Goal: Information Seeking & Learning: Compare options

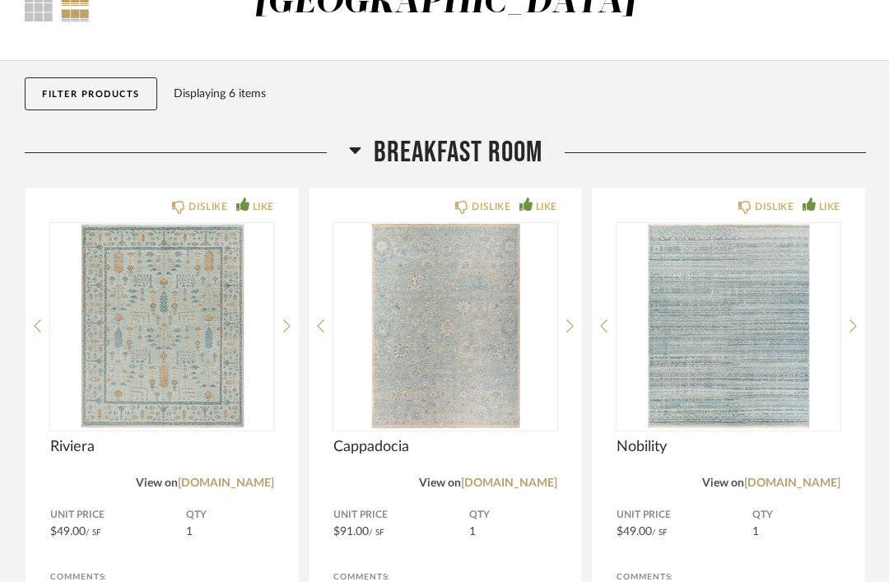
scroll to position [114, 0]
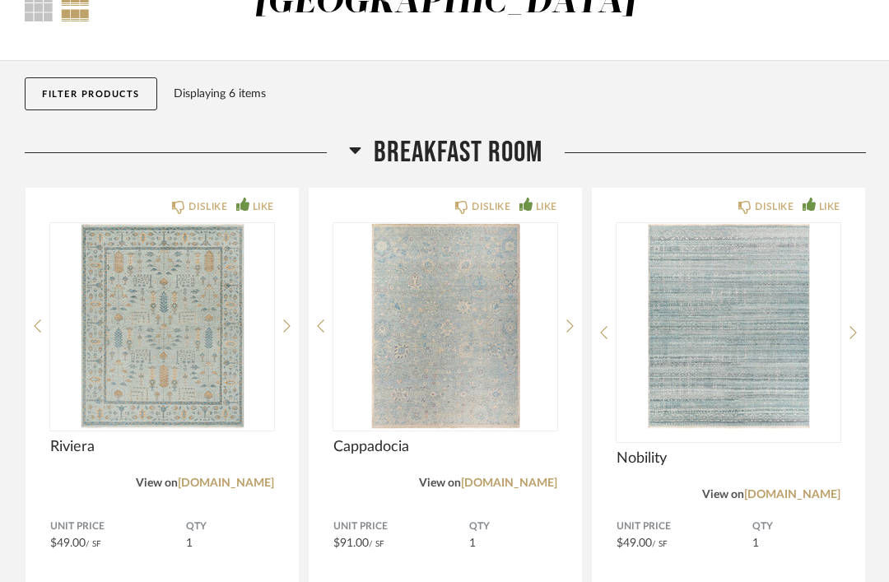
click at [720, 355] on img "0" at bounding box center [729, 326] width 224 height 206
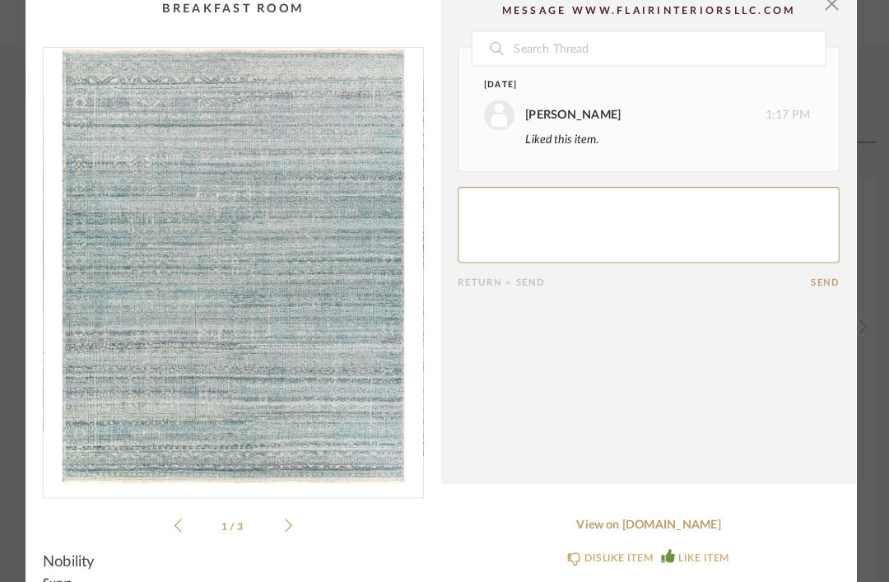
scroll to position [0, 44]
click at [815, 11] on span "button" at bounding box center [811, 16] width 33 height 33
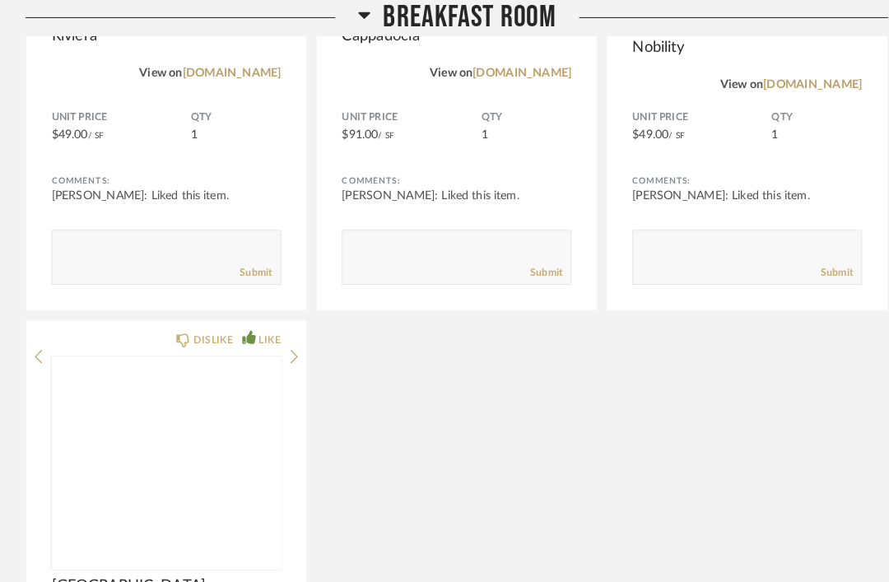
scroll to position [527, 0]
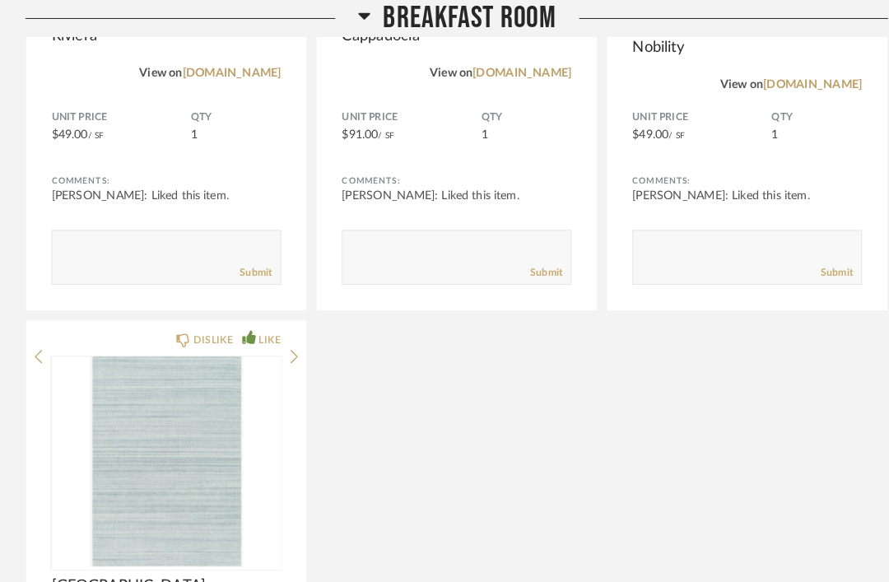
click at [0, 0] on img at bounding box center [0, 0] width 0 height 0
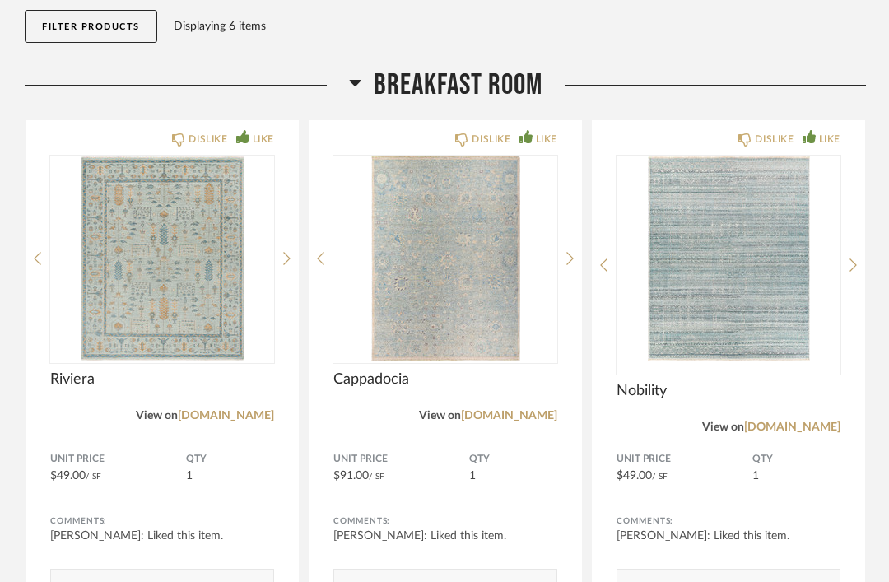
scroll to position [181, 0]
click at [0, 0] on img at bounding box center [0, 0] width 0 height 0
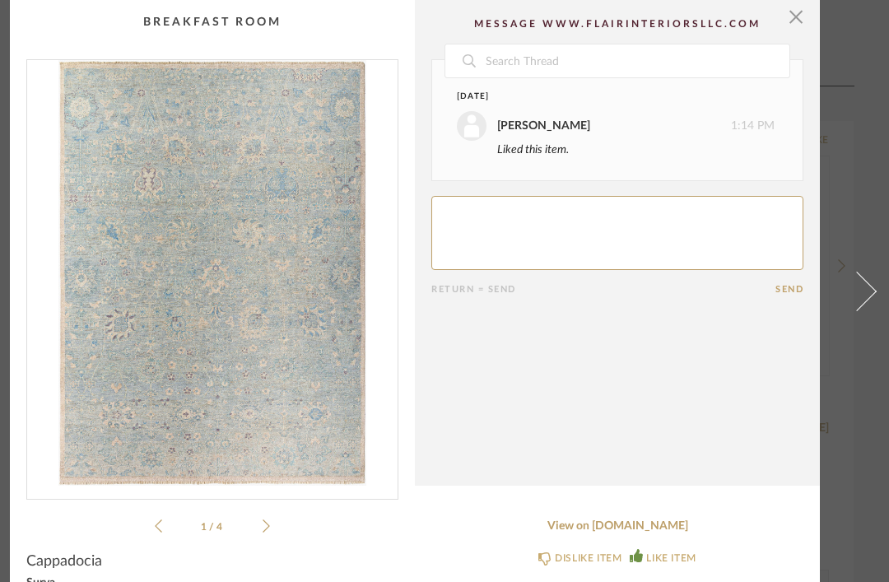
scroll to position [0, 59]
click at [798, 26] on span "button" at bounding box center [796, 16] width 33 height 33
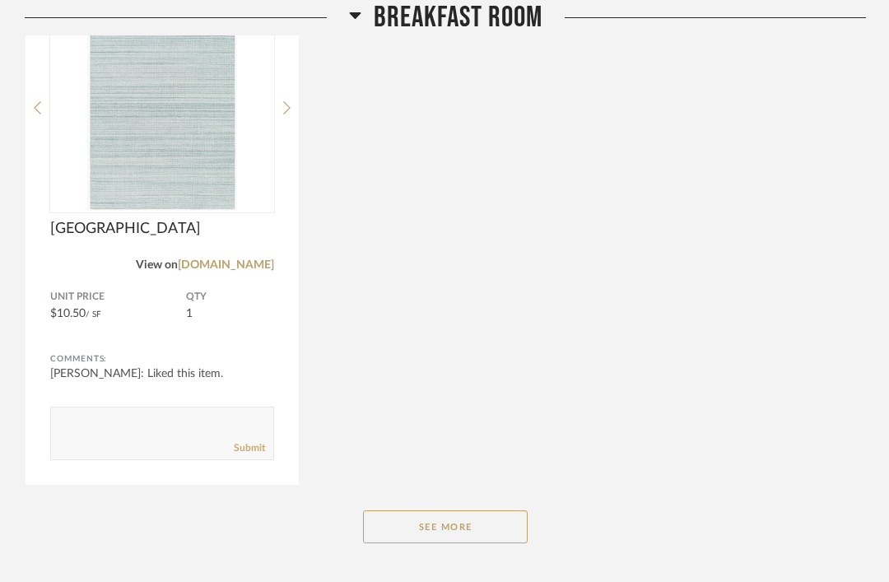
scroll to position [920, 0]
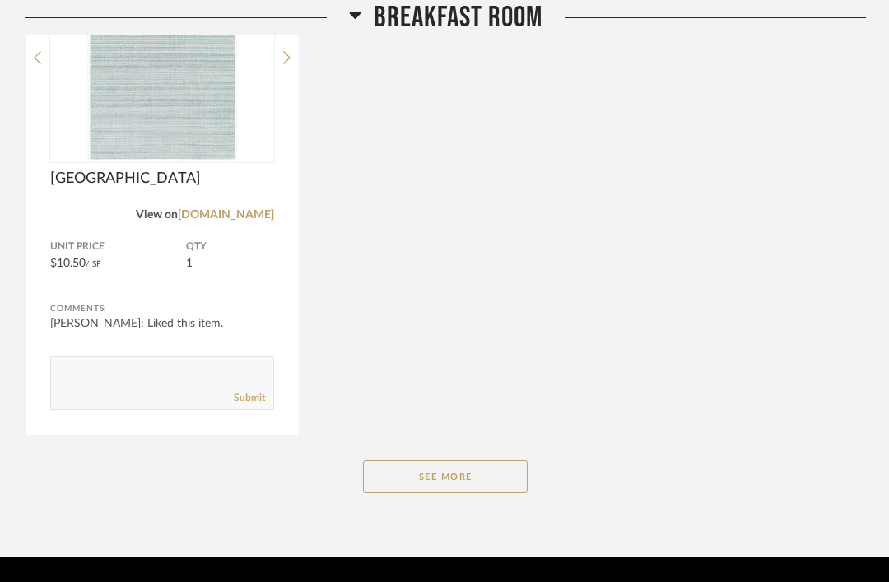
click at [488, 475] on button "See More" at bounding box center [445, 476] width 165 height 33
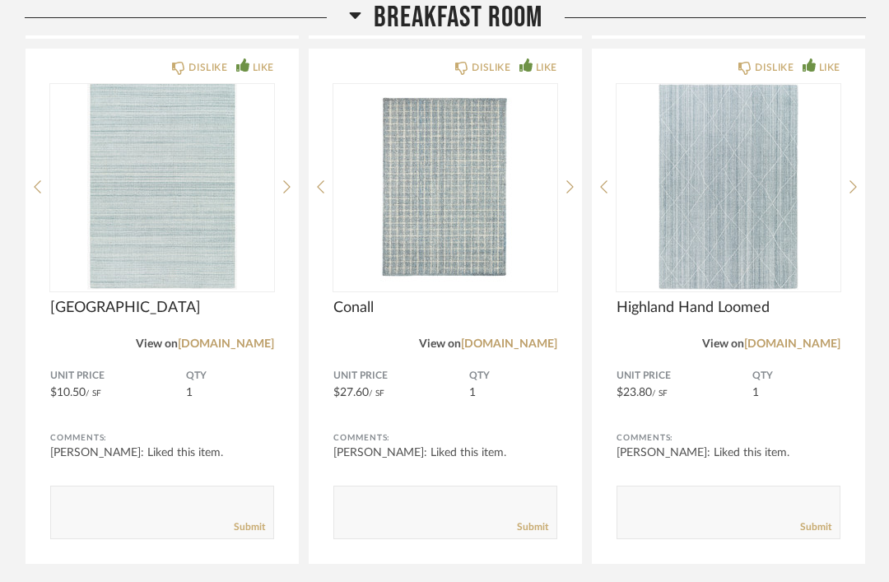
scroll to position [790, 0]
click at [0, 0] on img at bounding box center [0, 0] width 0 height 0
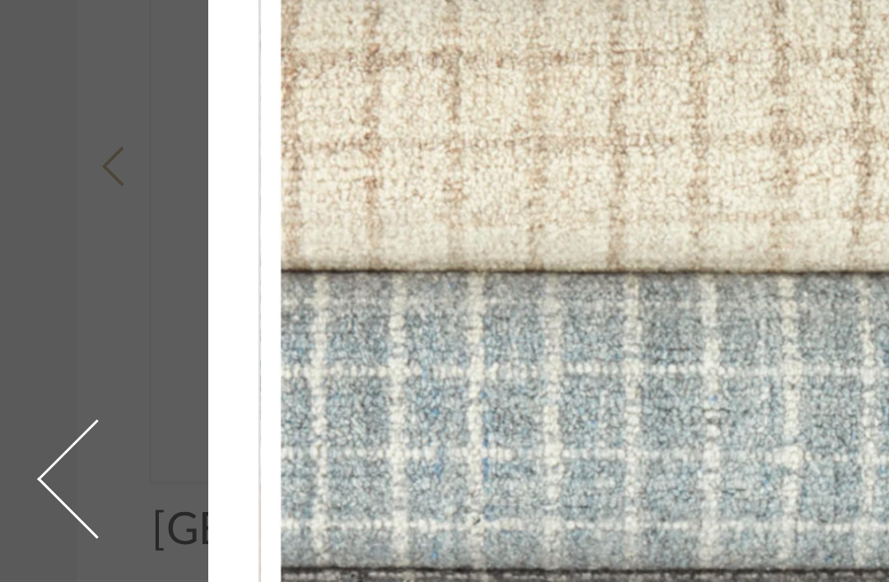
click at [21, 271] on span at bounding box center [32, 291] width 40 height 40
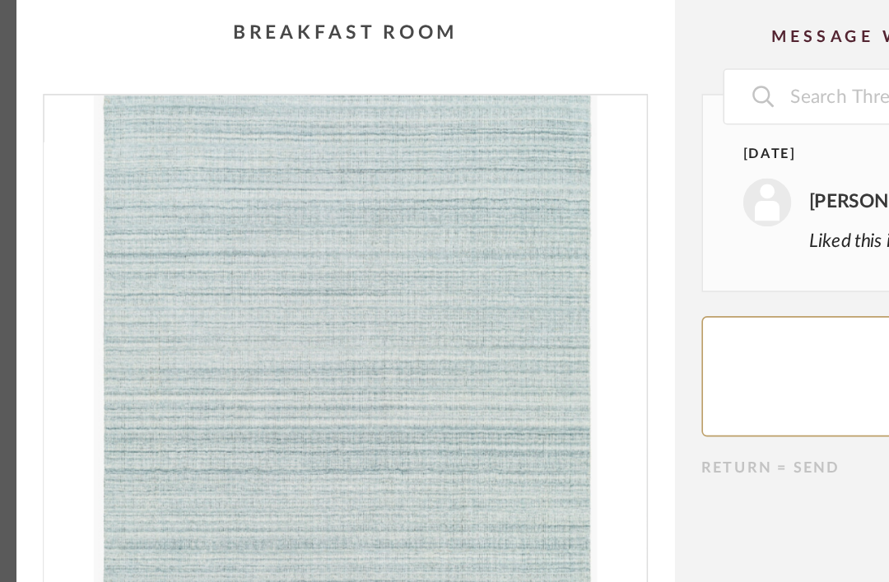
scroll to position [0, 59]
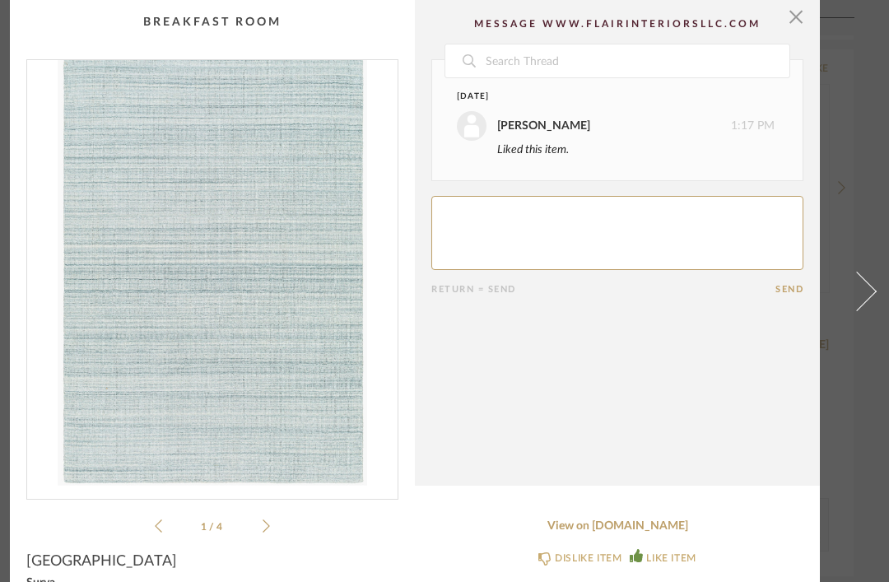
click at [800, 14] on span "button" at bounding box center [796, 16] width 33 height 33
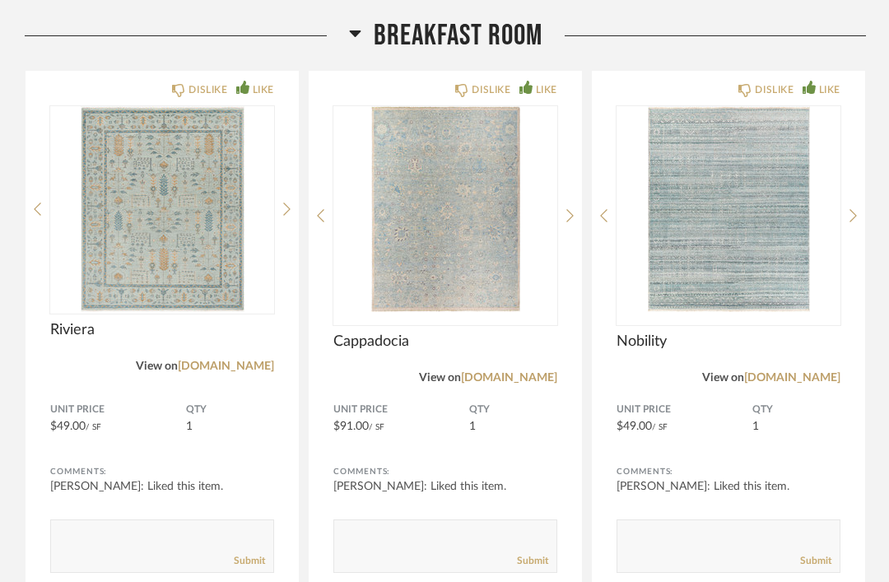
scroll to position [212, 0]
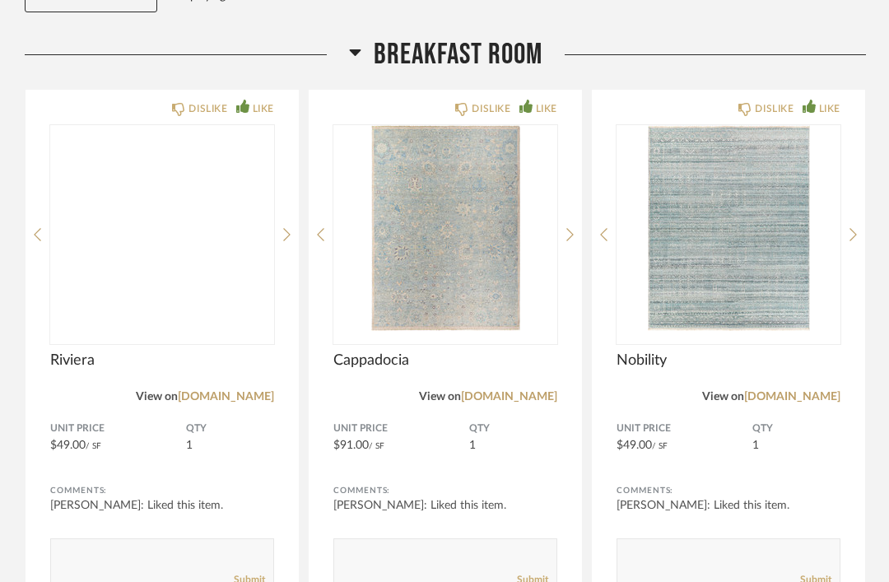
click at [0, 0] on img at bounding box center [0, 0] width 0 height 0
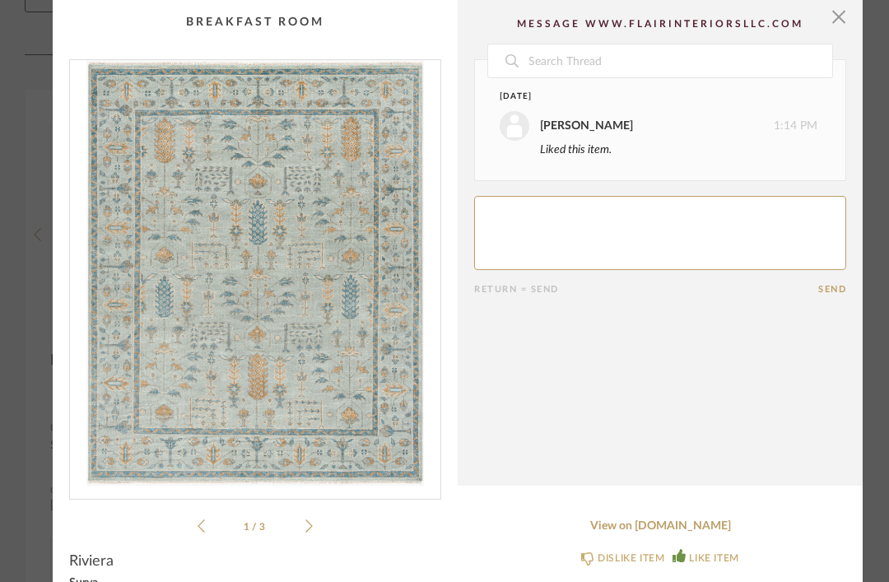
scroll to position [0, 17]
click at [843, 13] on span "button" at bounding box center [838, 16] width 33 height 33
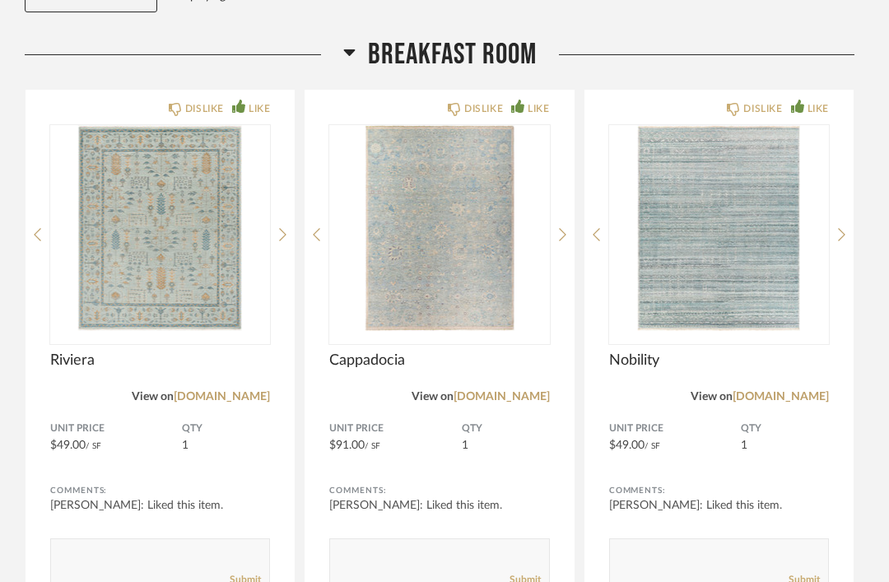
scroll to position [212, 0]
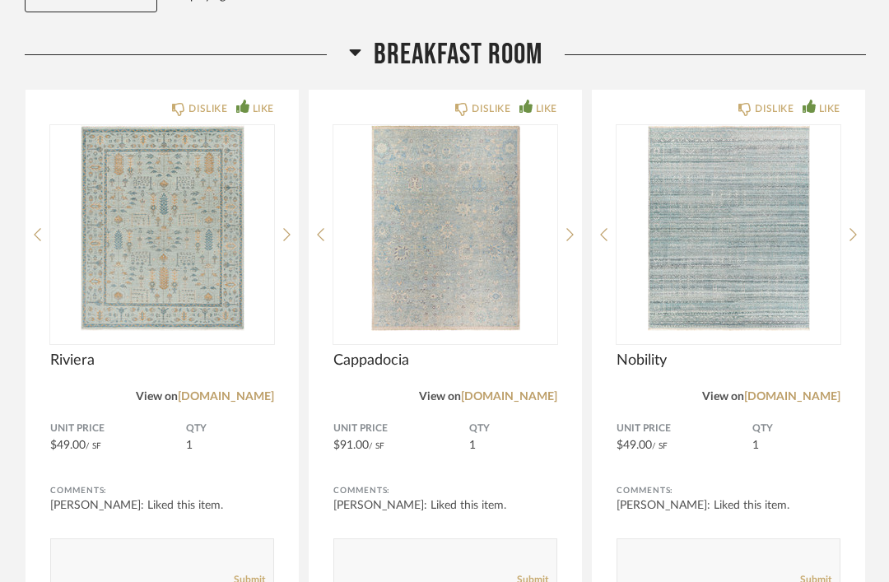
click at [465, 292] on img "0" at bounding box center [446, 228] width 224 height 206
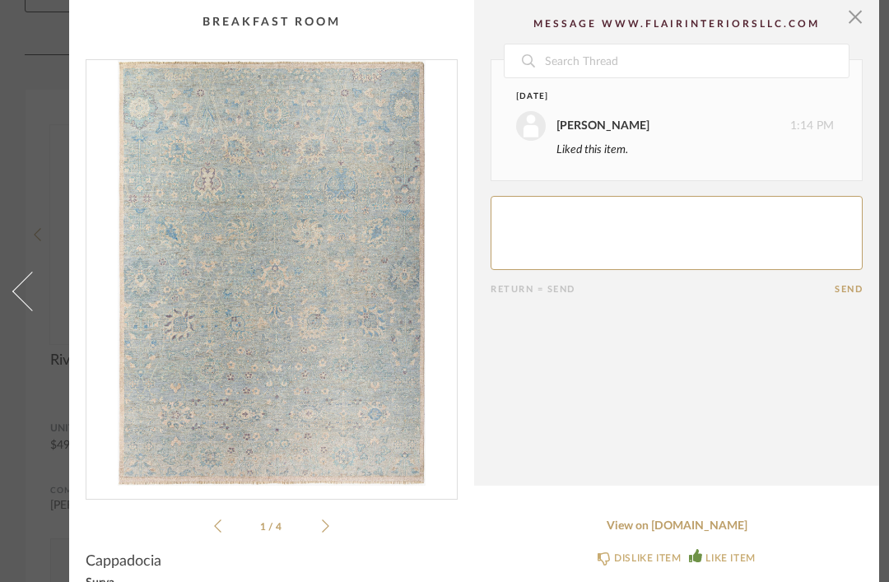
scroll to position [0, 0]
click at [858, 22] on span "button" at bounding box center [855, 16] width 33 height 33
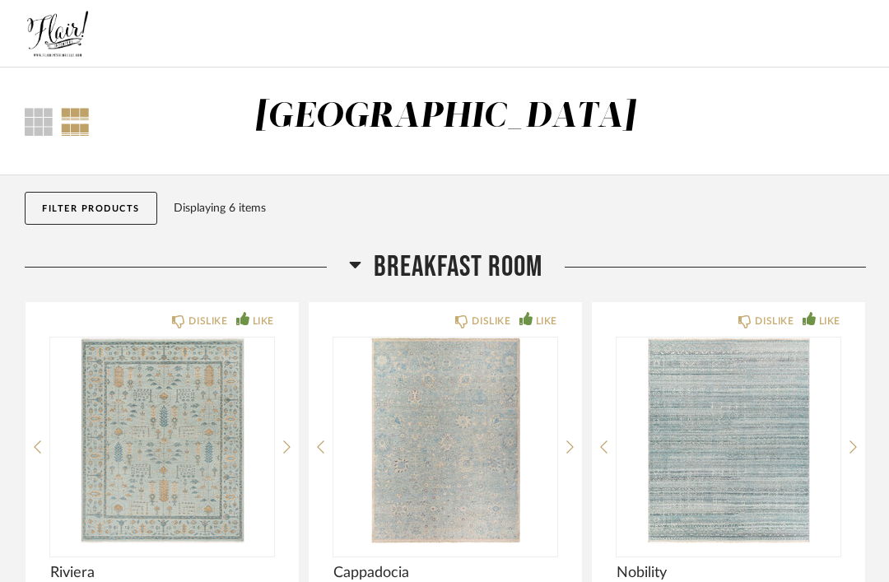
scroll to position [212, 0]
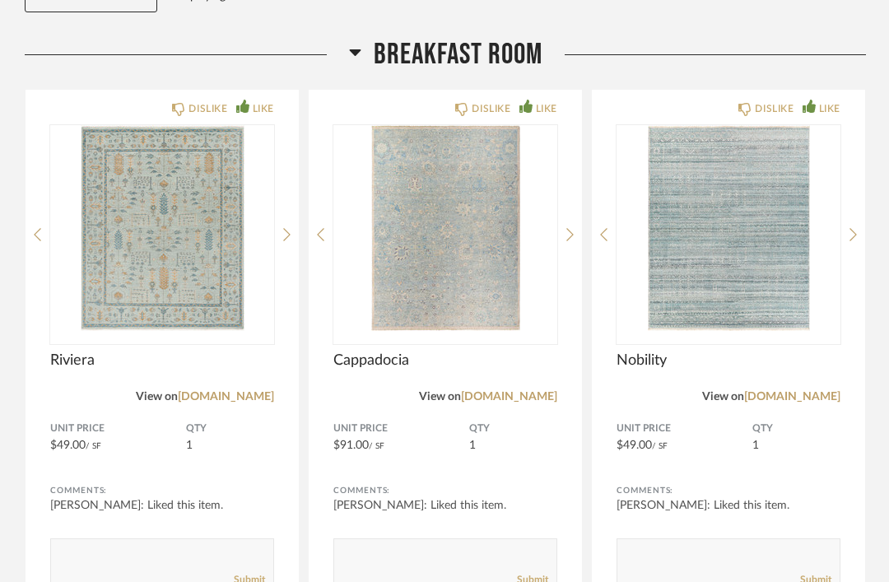
click at [735, 282] on img "0" at bounding box center [729, 228] width 224 height 206
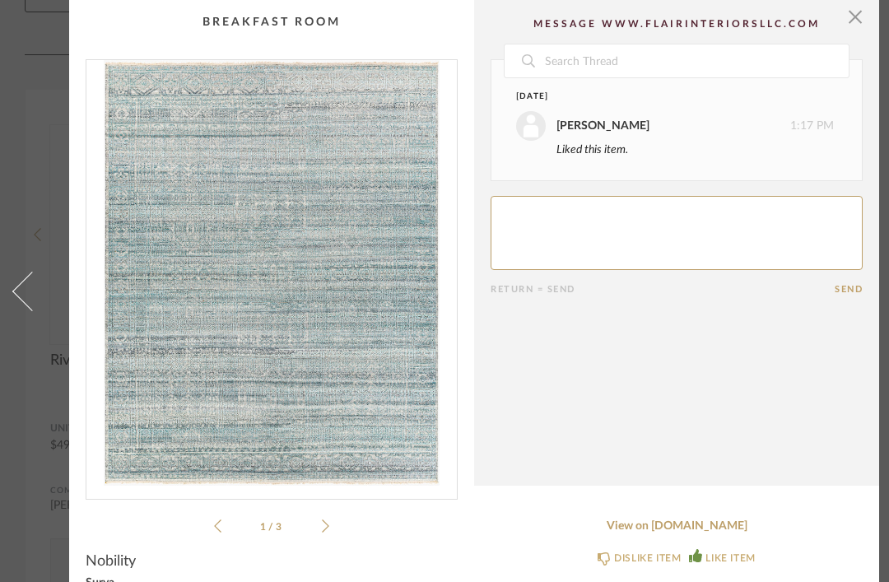
scroll to position [0, 0]
click at [855, 11] on span "button" at bounding box center [855, 16] width 33 height 33
